Goal: Transaction & Acquisition: Purchase product/service

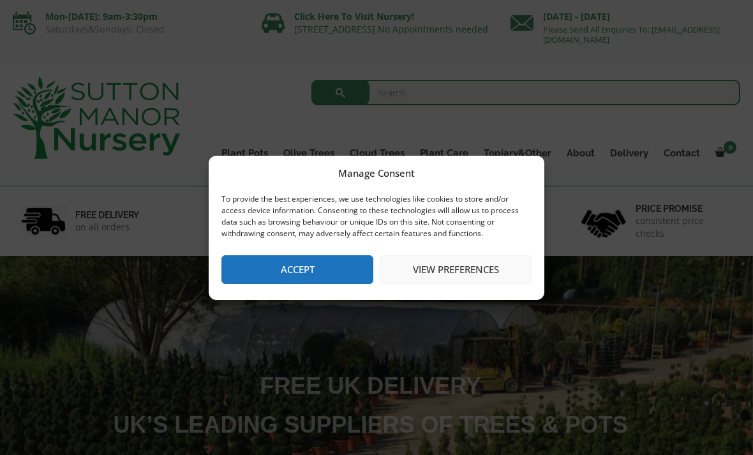
click at [327, 270] on button "Accept" at bounding box center [297, 269] width 152 height 29
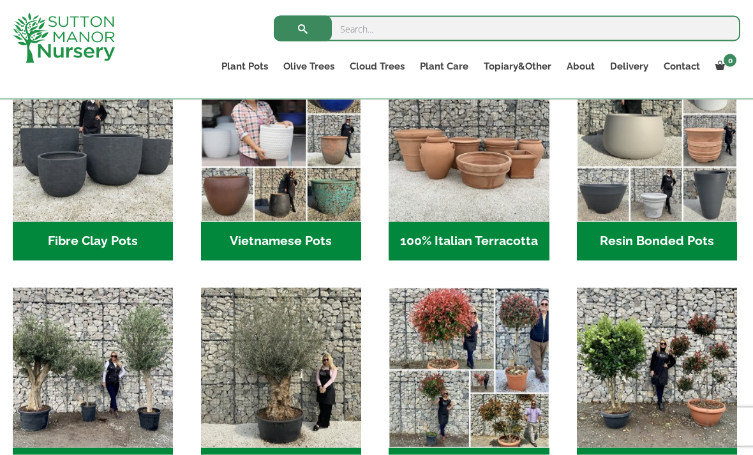
scroll to position [466, 0]
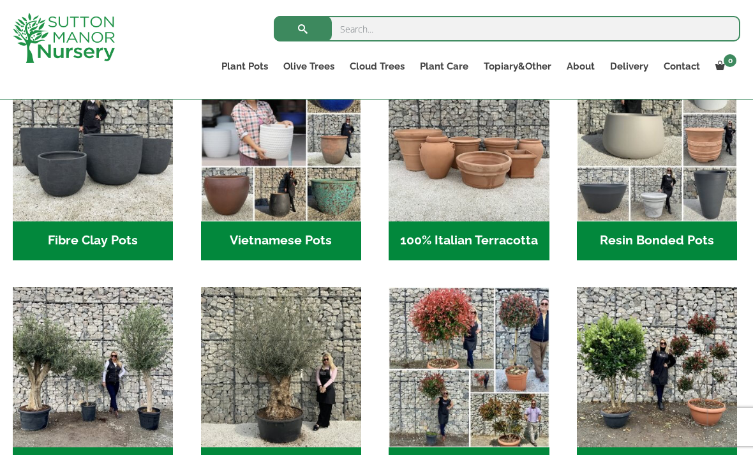
click at [681, 237] on h2 "Resin Bonded Pots (218)" at bounding box center [657, 241] width 160 height 40
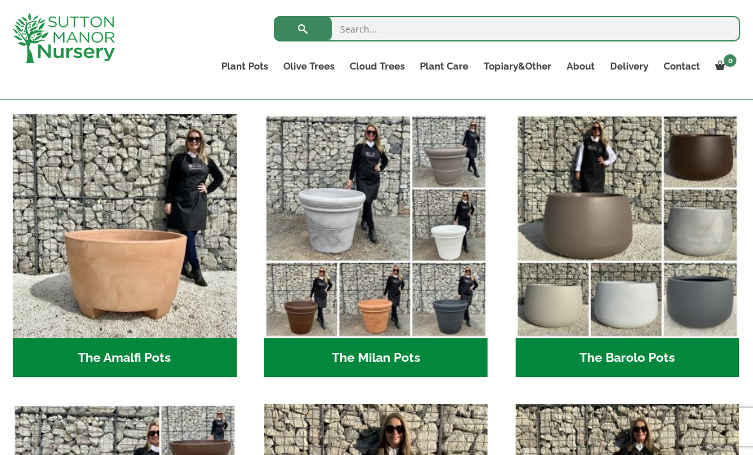
scroll to position [334, 0]
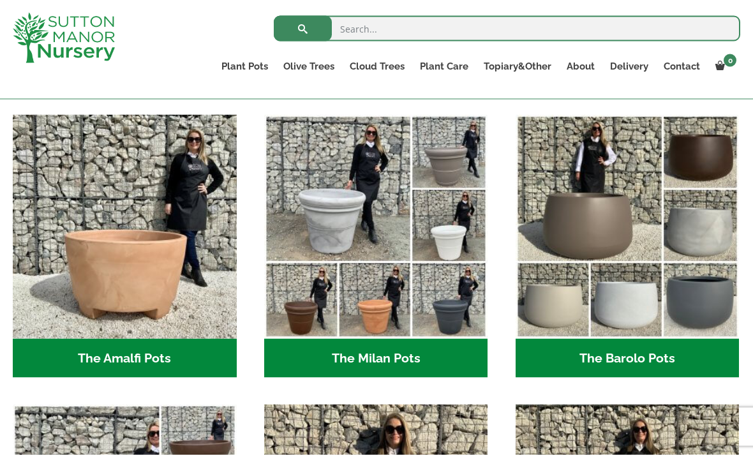
click at [406, 352] on h2 "The Milan Pots (35)" at bounding box center [376, 359] width 224 height 40
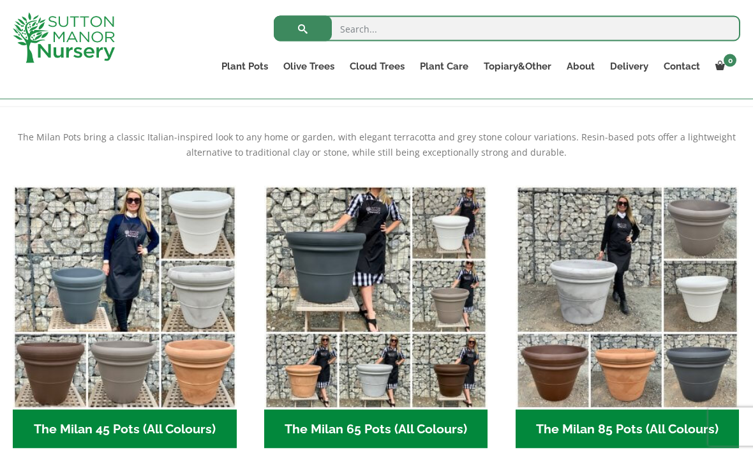
scroll to position [249, 0]
click at [350, 422] on h2 "The Milan 65 Pots (All Colours) (6)" at bounding box center [376, 429] width 224 height 40
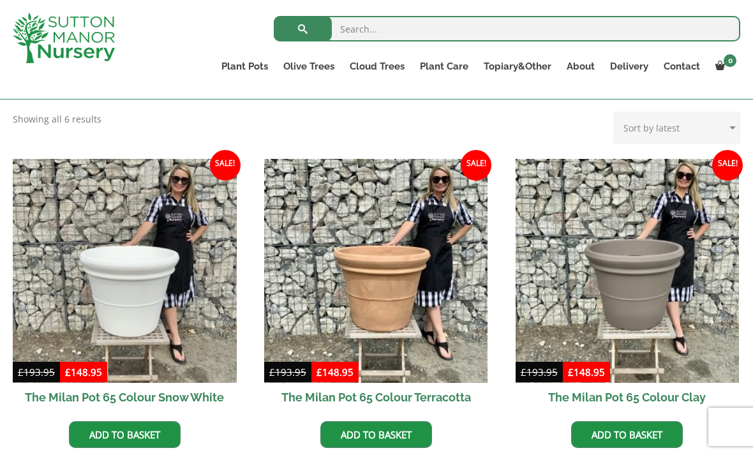
scroll to position [263, 0]
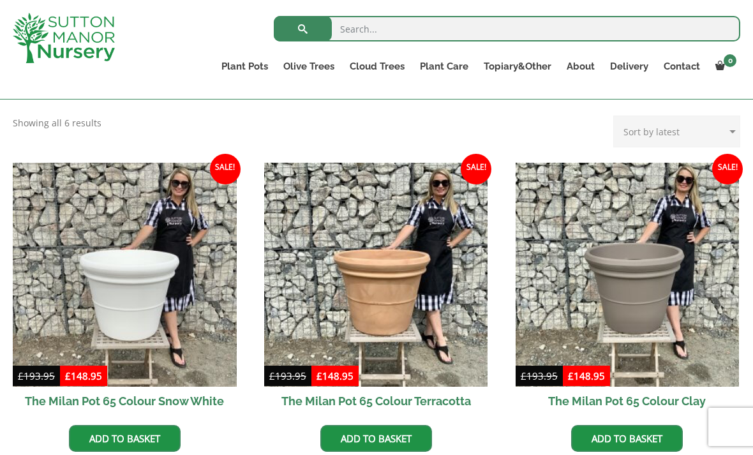
click at [410, 437] on link "Add to basket" at bounding box center [376, 438] width 112 height 27
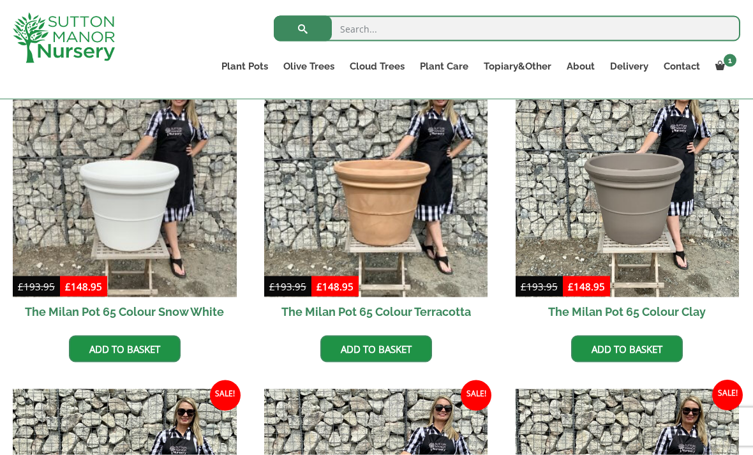
scroll to position [413, 0]
click at [406, 292] on img at bounding box center [376, 185] width 224 height 224
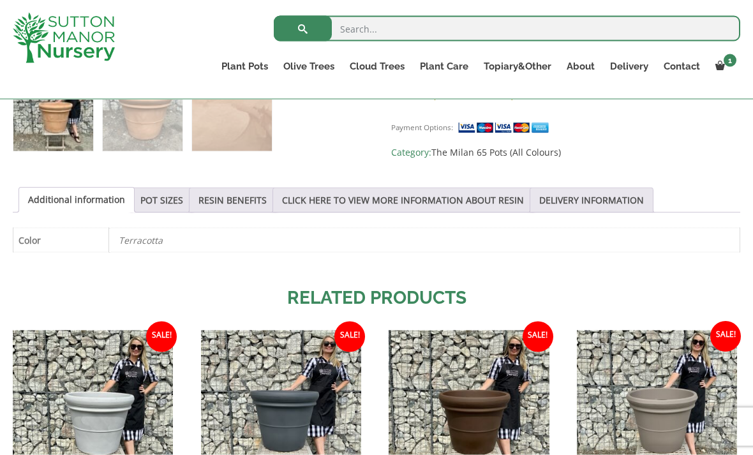
scroll to position [591, 0]
click at [172, 200] on link "POT SIZES" at bounding box center [161, 200] width 43 height 24
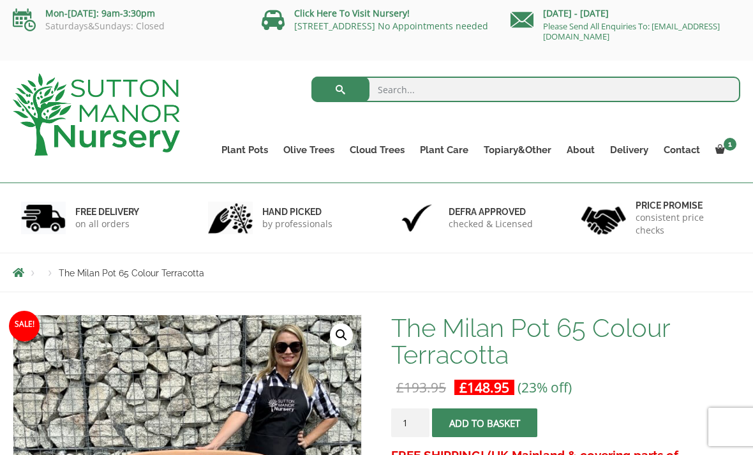
scroll to position [0, 0]
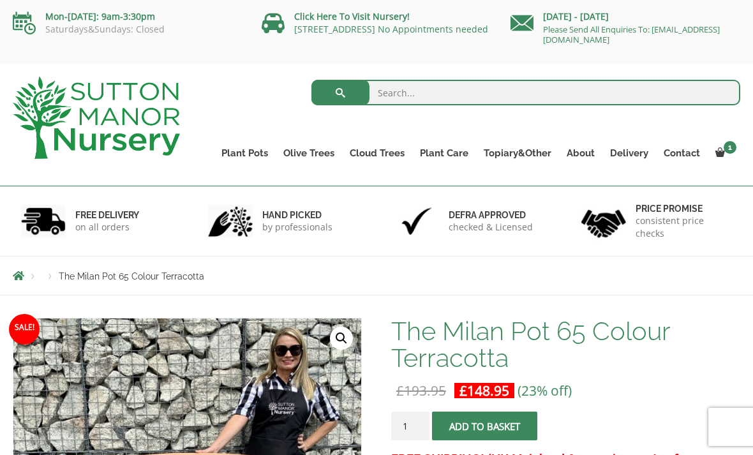
click at [719, 154] on span at bounding box center [720, 152] width 10 height 10
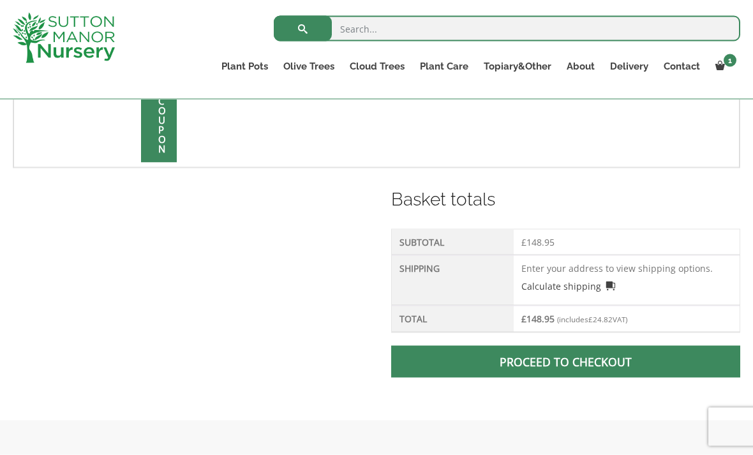
scroll to position [452, 0]
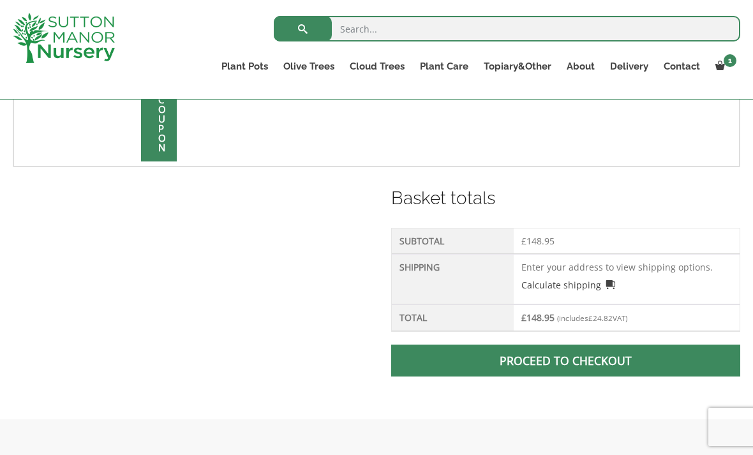
click at [549, 267] on td "Enter your address to view shipping options. Calculate shipping Select a countr…" at bounding box center [627, 279] width 226 height 50
click at [565, 360] on span at bounding box center [565, 360] width 0 height 0
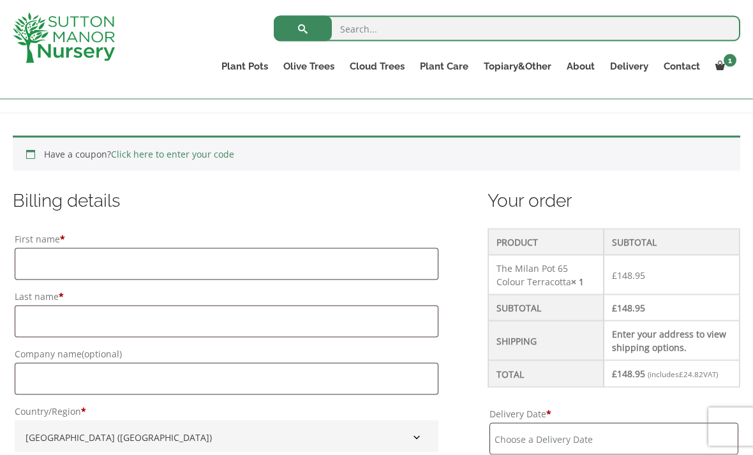
scroll to position [244, 0]
click at [48, 272] on input "First name *" at bounding box center [227, 263] width 424 height 32
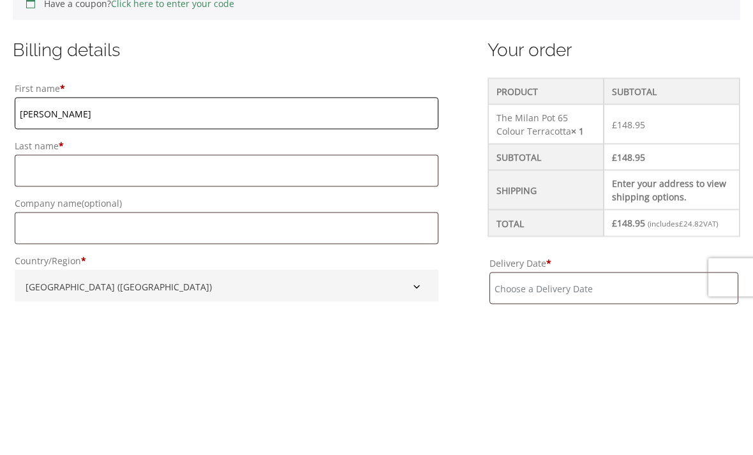
type input "[PERSON_NAME]"
click at [36, 304] on input "Last name *" at bounding box center [227, 320] width 424 height 32
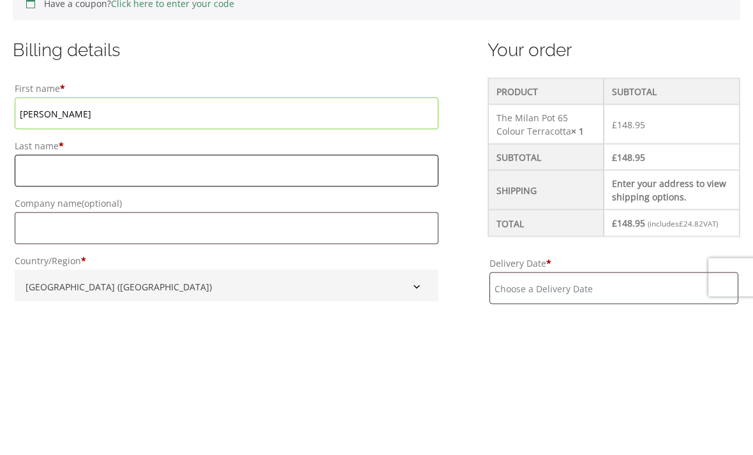
type input "Toller"
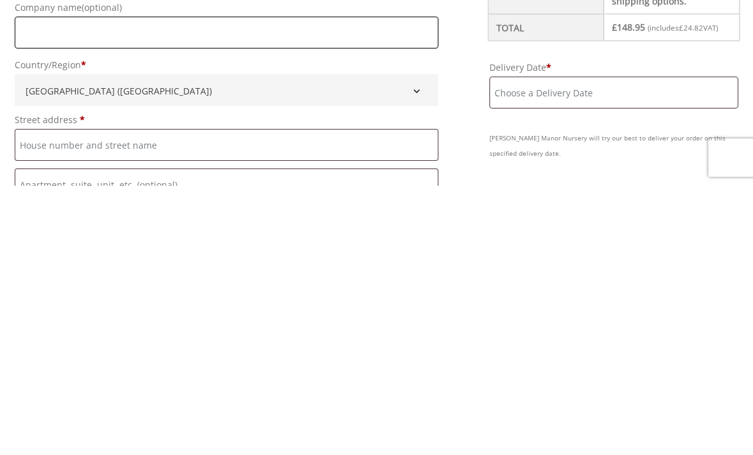
scroll to position [322, 0]
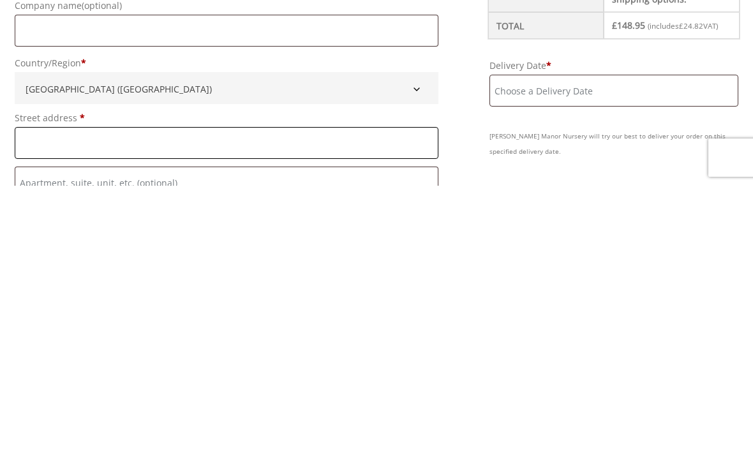
click at [37, 396] on input "Street address *" at bounding box center [227, 412] width 424 height 32
type input "[GEOGRAPHIC_DATA]"
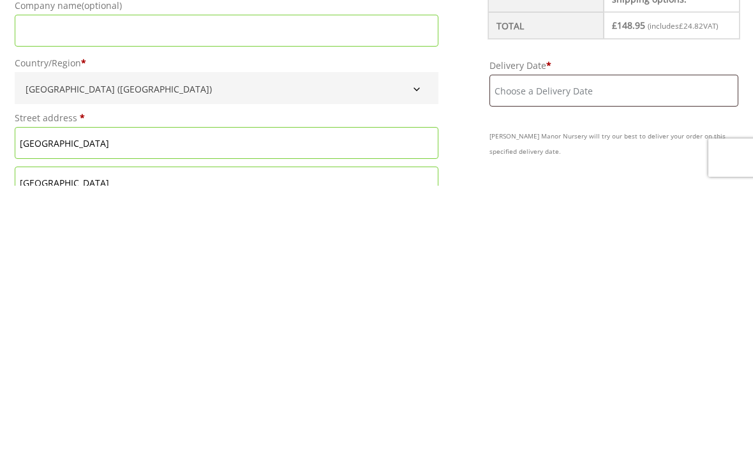
type input "Little [PERSON_NAME], [GEOGRAPHIC_DATA]"
type input "[GEOGRAPHIC_DATA]"
type input "CB9 7JQ"
type input "[GEOGRAPHIC_DATA]"
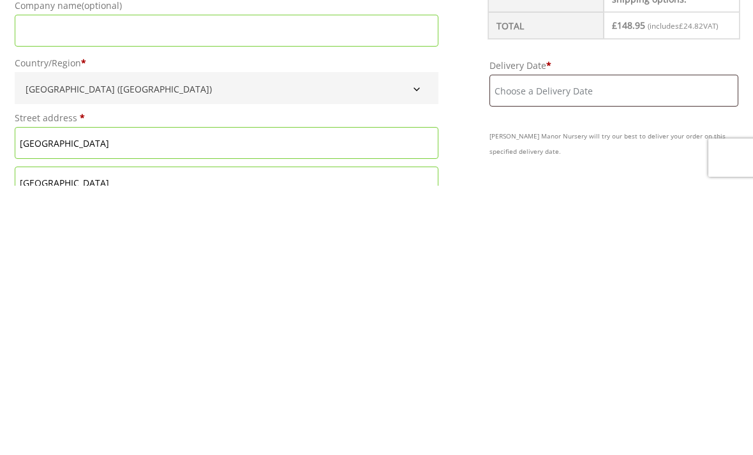
type input "Little [PERSON_NAME], [GEOGRAPHIC_DATA]"
type input "[GEOGRAPHIC_DATA]"
type input "CB9 7JQ"
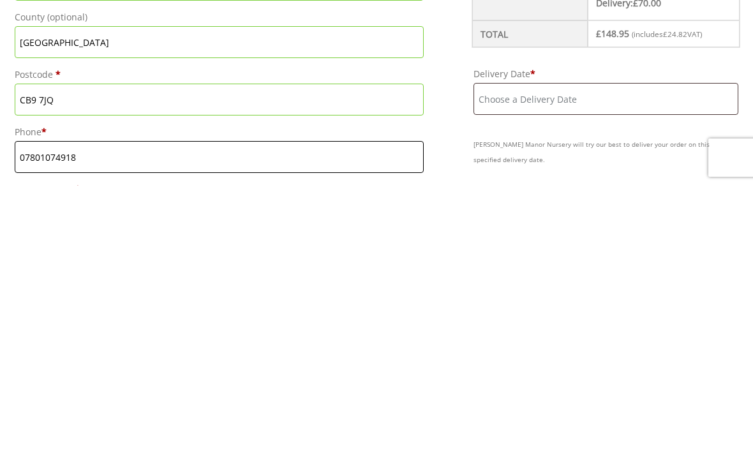
scroll to position [644, 0]
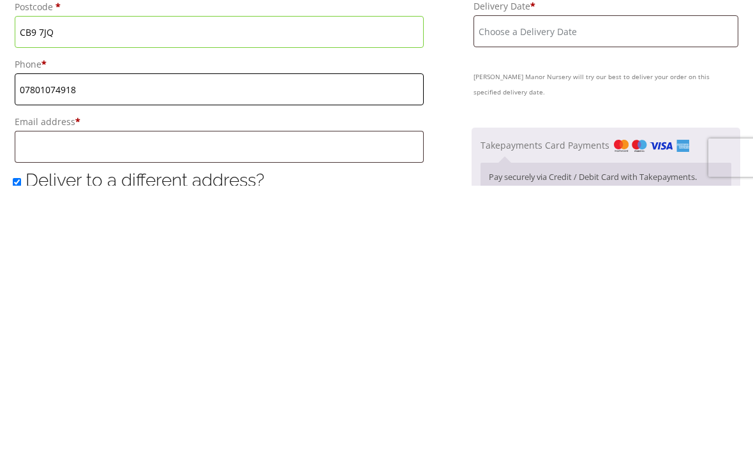
type input "07801074918"
click at [48, 400] on input "Email address *" at bounding box center [219, 416] width 409 height 32
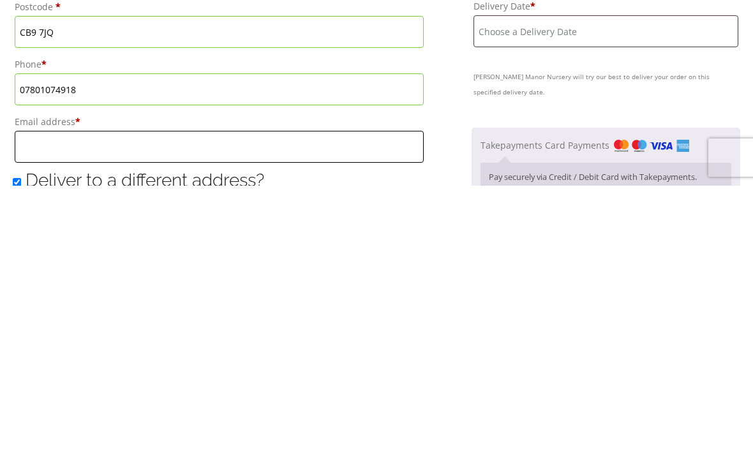
type input "[EMAIL_ADDRESS][DOMAIN_NAME]"
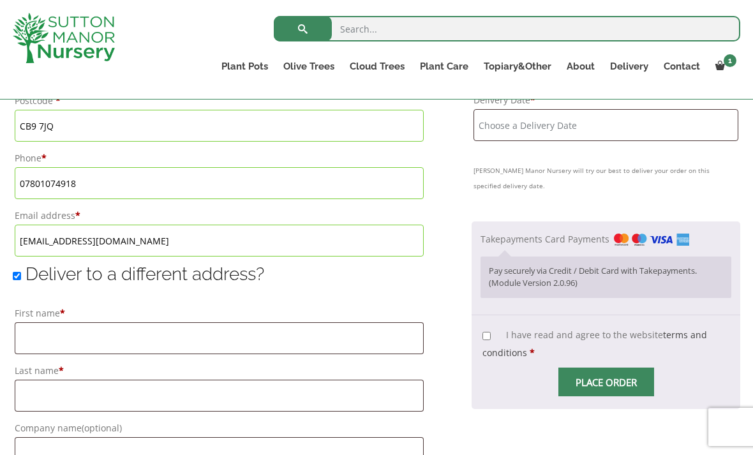
scroll to position [817, 0]
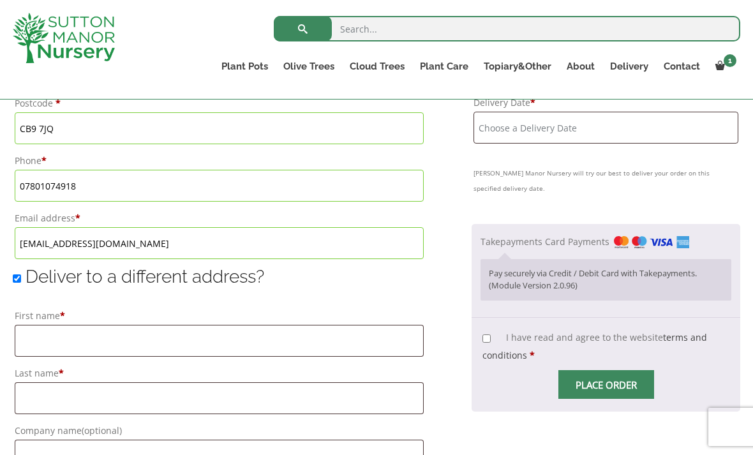
click at [485, 334] on input "I have read and agree to the website terms and conditions *" at bounding box center [486, 338] width 8 height 8
checkbox input "true"
click at [612, 372] on input "Place order" at bounding box center [606, 384] width 96 height 29
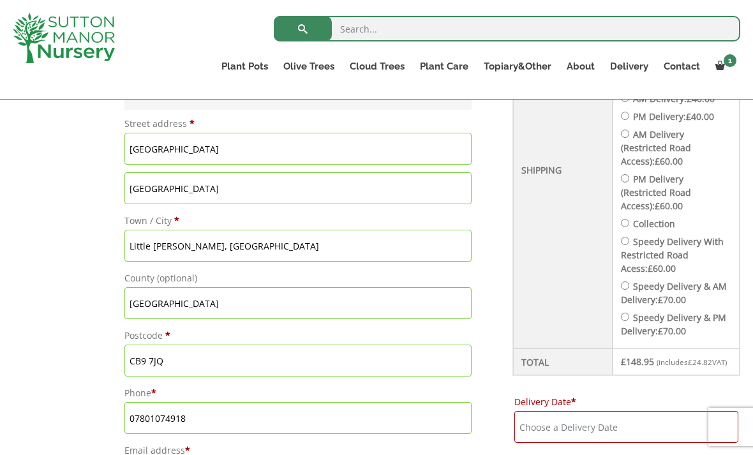
scroll to position [452, 0]
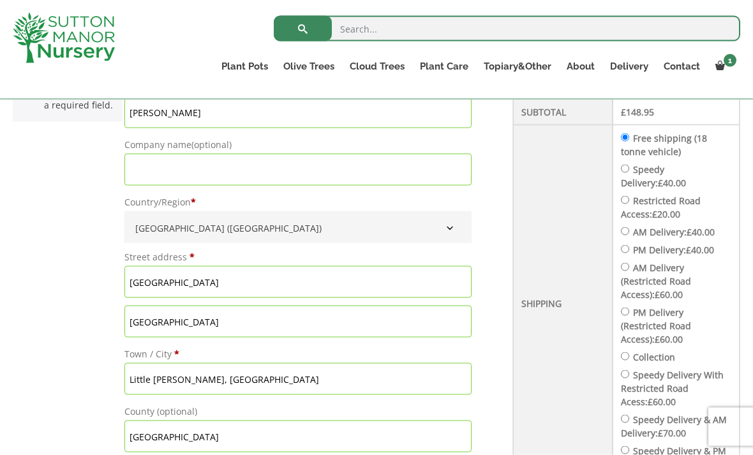
click at [544, 217] on th "Shipping" at bounding box center [563, 303] width 100 height 357
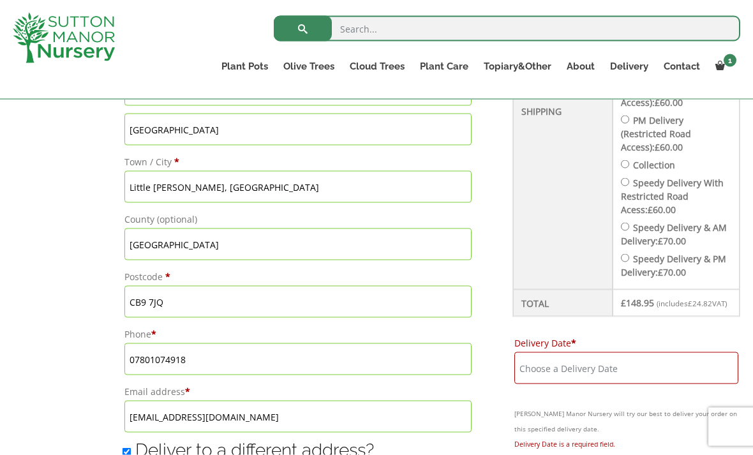
click at [536, 352] on input "Delivery Date *" at bounding box center [626, 368] width 224 height 32
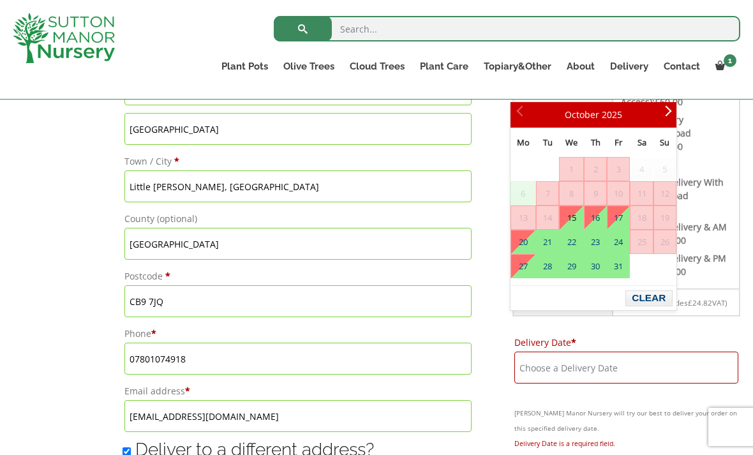
click at [577, 220] on link "15" at bounding box center [571, 217] width 24 height 23
type input "[DATE]"
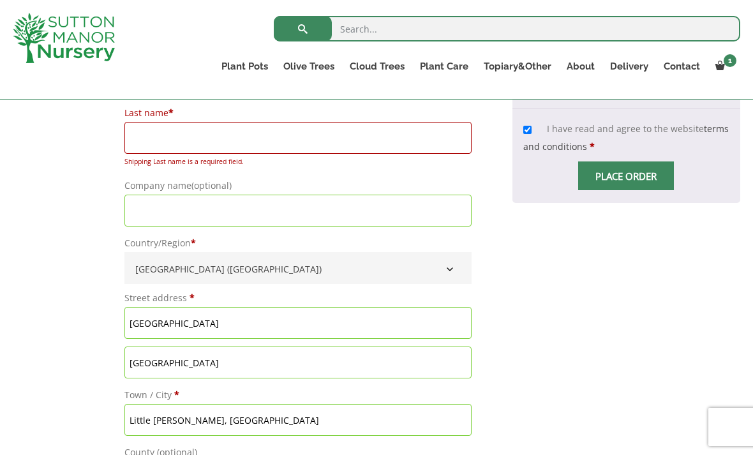
scroll to position [1039, 0]
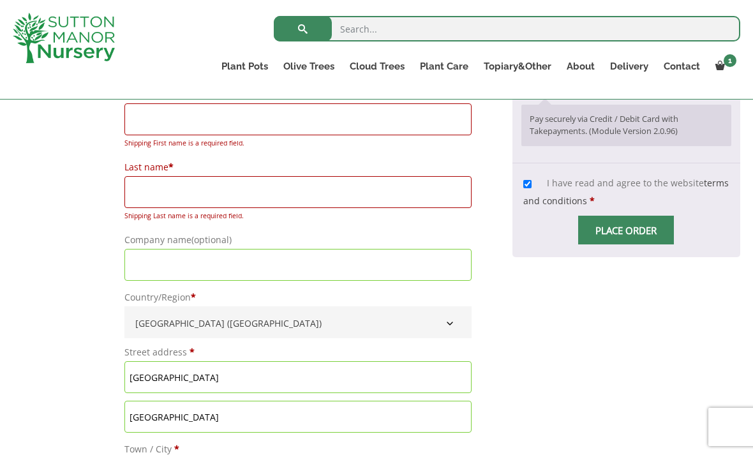
click at [614, 216] on input "Place order" at bounding box center [626, 230] width 96 height 29
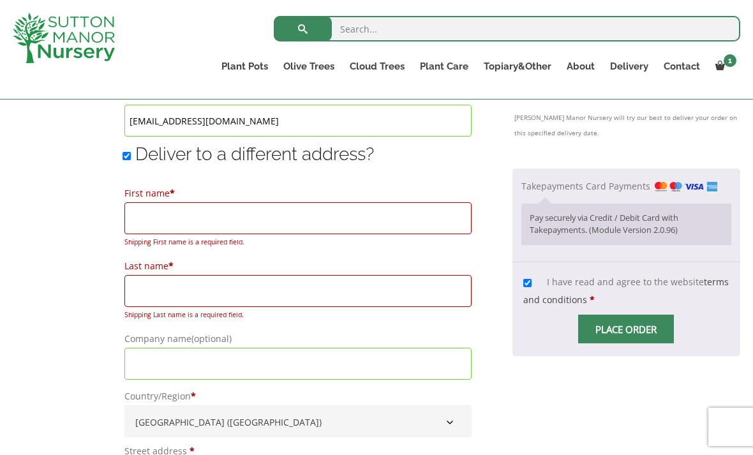
scroll to position [958, 0]
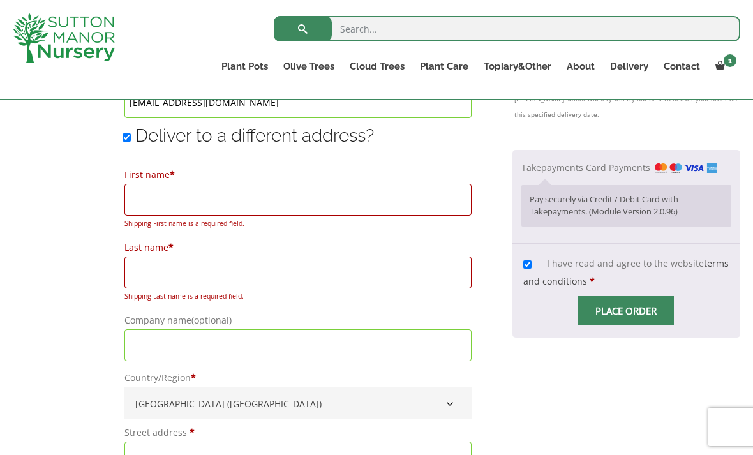
click at [162, 202] on input "First name *" at bounding box center [297, 200] width 347 height 32
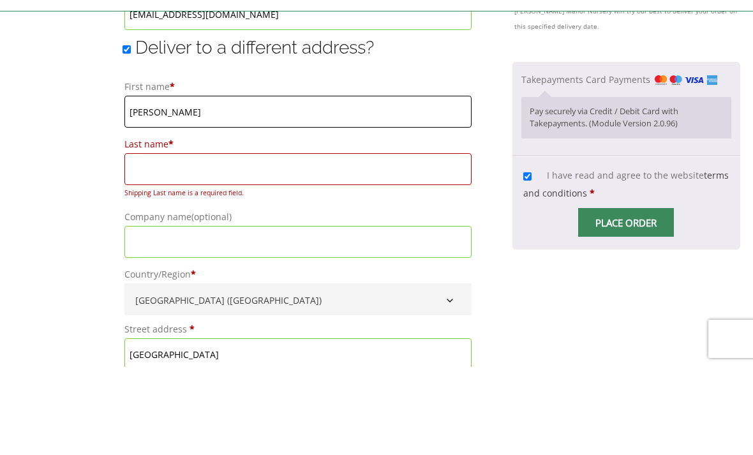
type input "Anna"
click at [145, 241] on input "Last name *" at bounding box center [297, 257] width 347 height 32
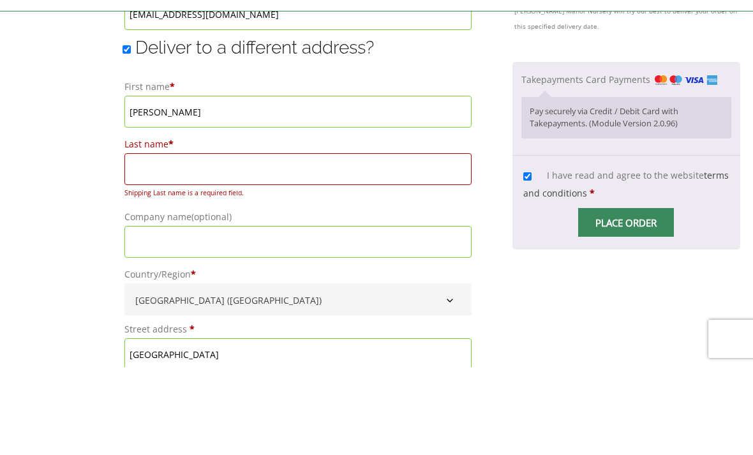
type input "Toller"
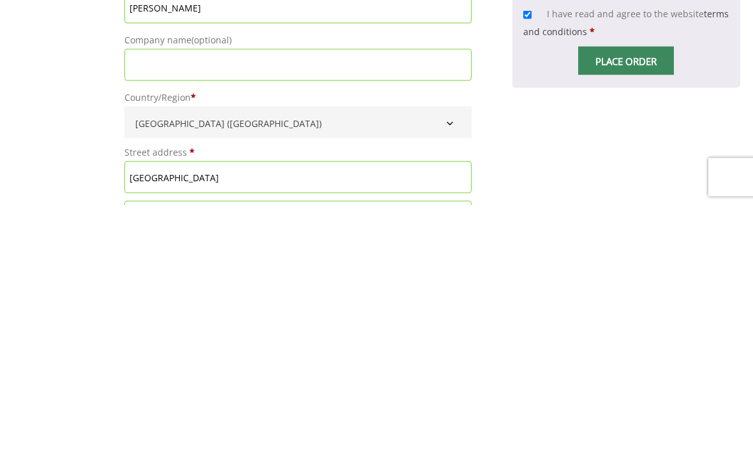
click at [619, 296] on input "Place order" at bounding box center [626, 310] width 96 height 29
